Goal: Find specific page/section: Find specific page/section

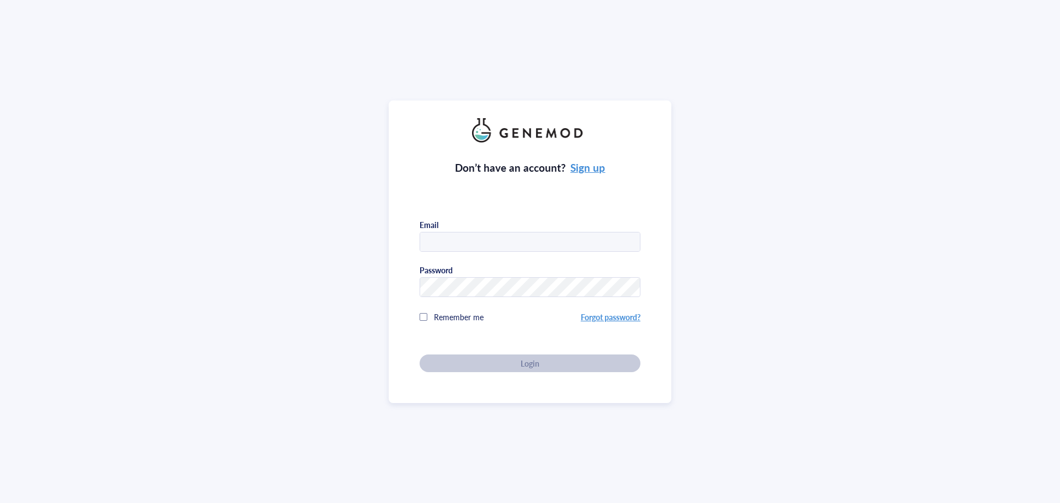
click at [452, 236] on input "text" at bounding box center [530, 242] width 220 height 20
type input "[PERSON_NAME][EMAIL_ADDRESS][DOMAIN_NAME]"
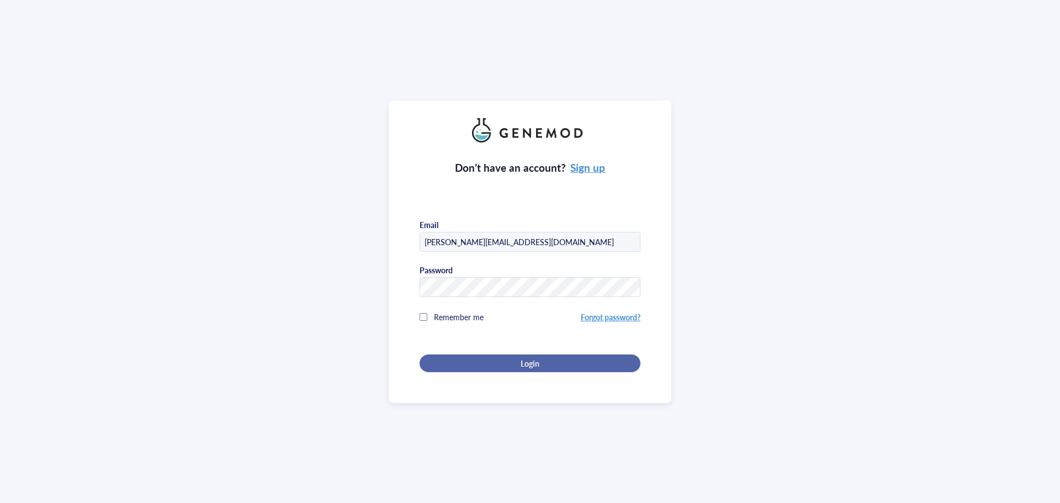
click at [543, 367] on button "Login" at bounding box center [530, 363] width 221 height 18
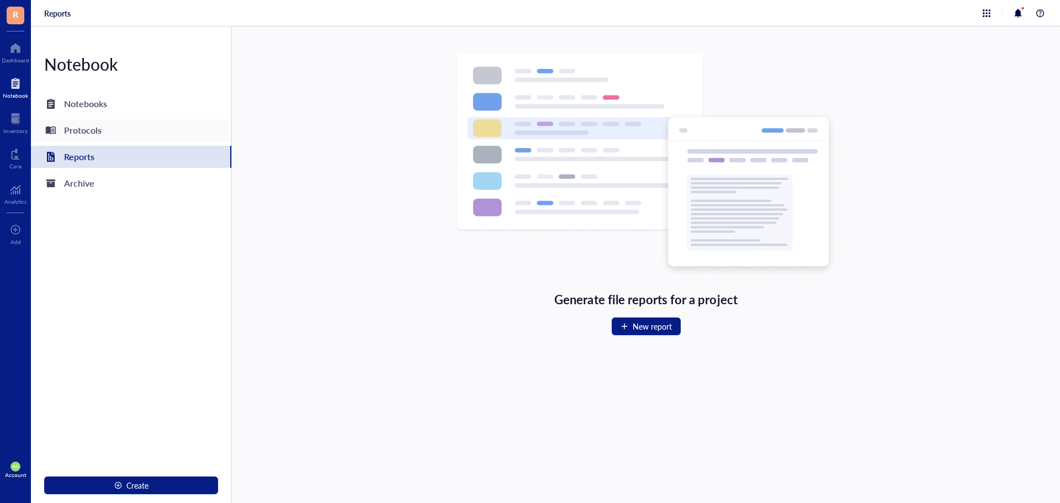
click at [102, 124] on div "Protocols" at bounding box center [131, 130] width 200 height 22
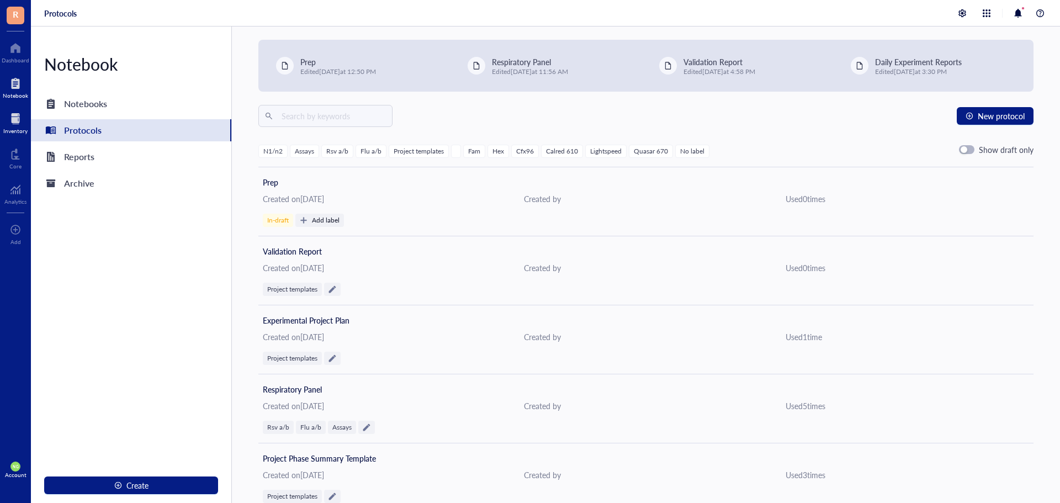
click at [14, 119] on div at bounding box center [15, 119] width 24 height 18
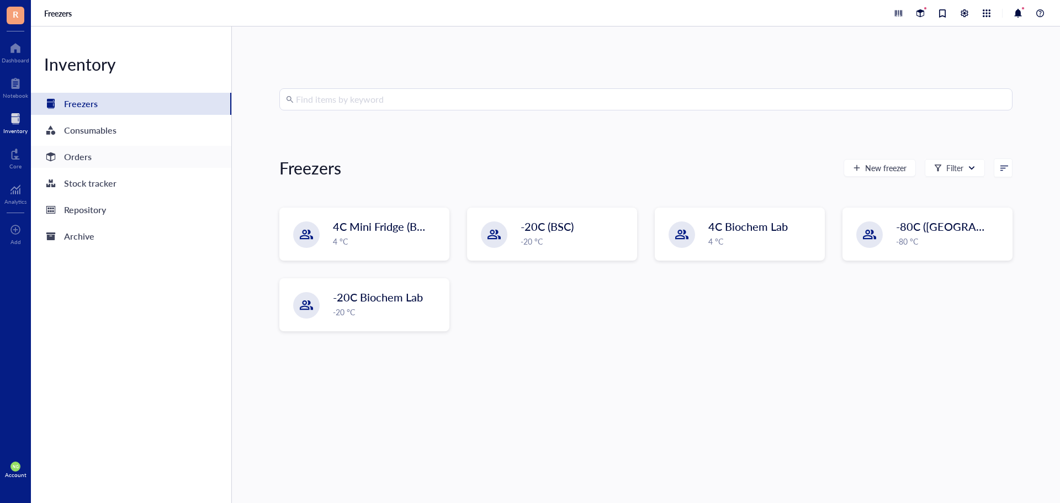
click at [72, 153] on div "Orders" at bounding box center [78, 156] width 28 height 15
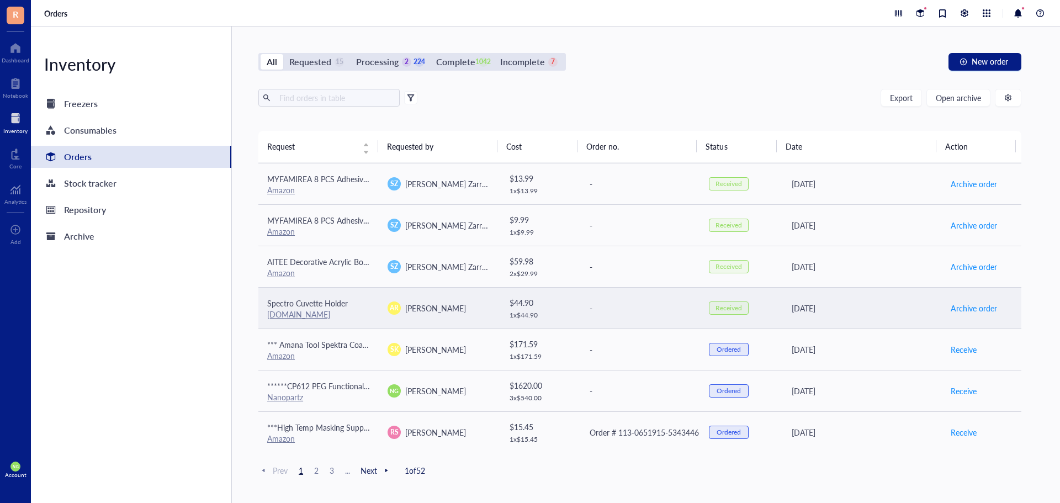
scroll to position [746, 0]
